Goal: Transaction & Acquisition: Purchase product/service

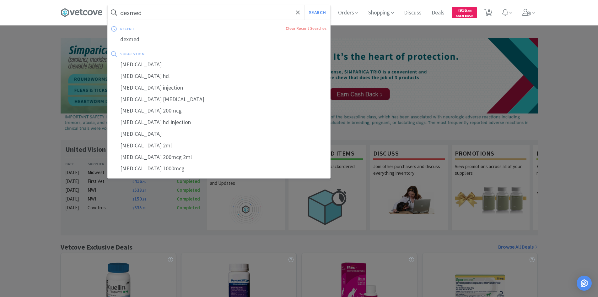
click at [194, 10] on input "dexmed" at bounding box center [219, 12] width 222 height 14
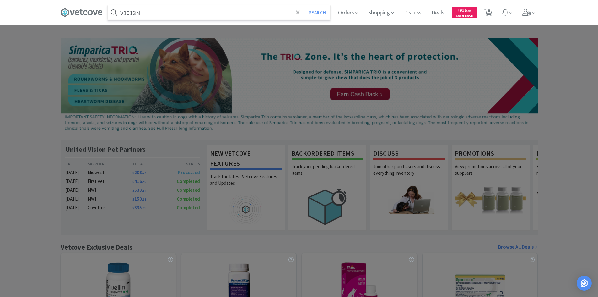
type input "V1013N"
click at [304, 5] on button "Search" at bounding box center [317, 12] width 26 height 14
select select "2"
select select "8"
select select "1"
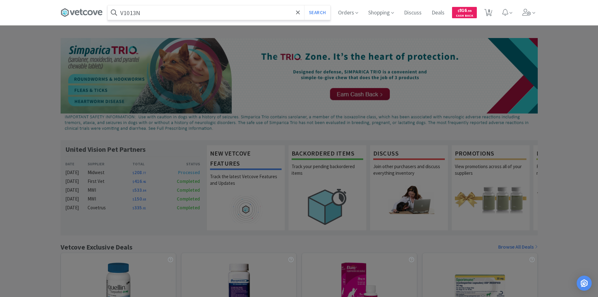
select select "3"
select select "20"
select select "2"
select select "4"
select select "2"
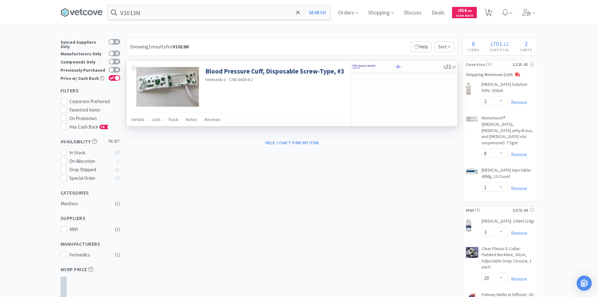
click at [277, 93] on div "Blood Pressure Cuff, Disposable Screw-Type, #3 Vetmedics · C98-0400-82" at bounding box center [239, 86] width 224 height 51
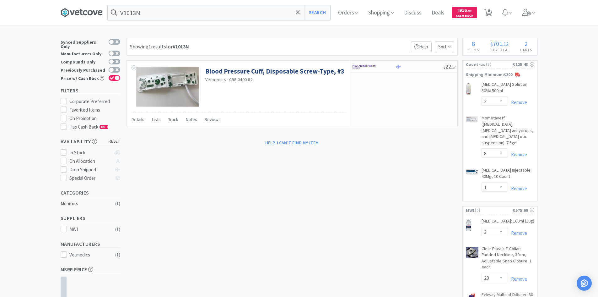
click at [85, 11] on icon at bounding box center [82, 12] width 42 height 9
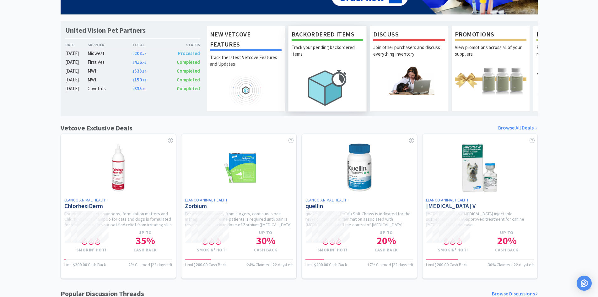
scroll to position [157, 0]
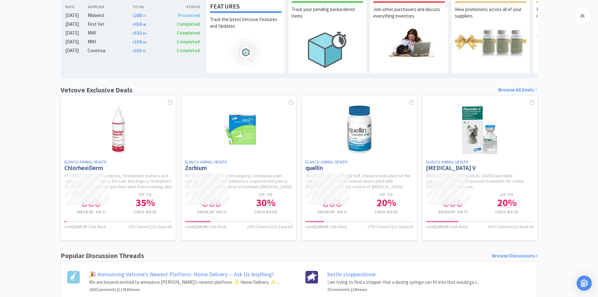
click at [507, 92] on link "Browse All Deals" at bounding box center [518, 90] width 40 height 8
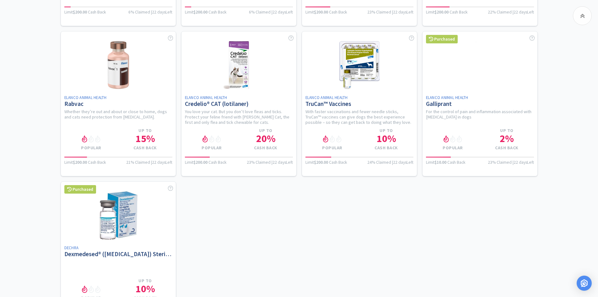
scroll to position [4385, 0]
